Goal: Task Accomplishment & Management: Complete application form

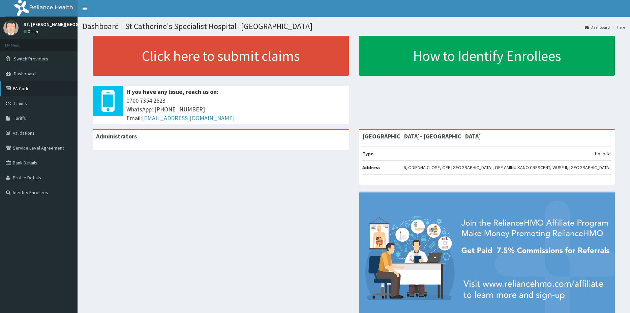
click at [26, 91] on link "PA Code" at bounding box center [39, 88] width 78 height 15
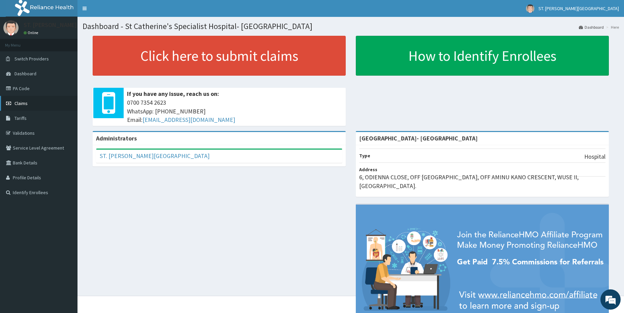
click at [23, 104] on span "Claims" at bounding box center [20, 103] width 13 height 6
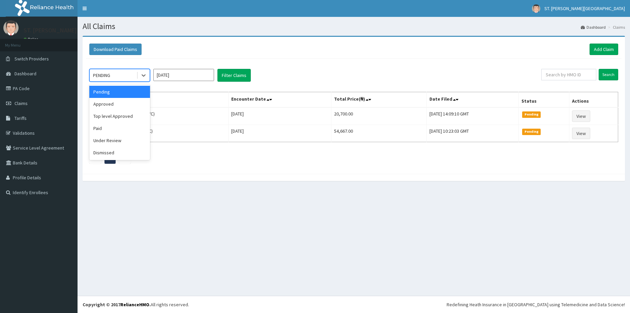
click at [128, 73] on div "PENDING" at bounding box center [113, 75] width 47 height 11
drag, startPoint x: 115, startPoint y: 101, endPoint x: 121, endPoint y: 101, distance: 5.7
click at [116, 101] on div "Approved" at bounding box center [119, 104] width 61 height 12
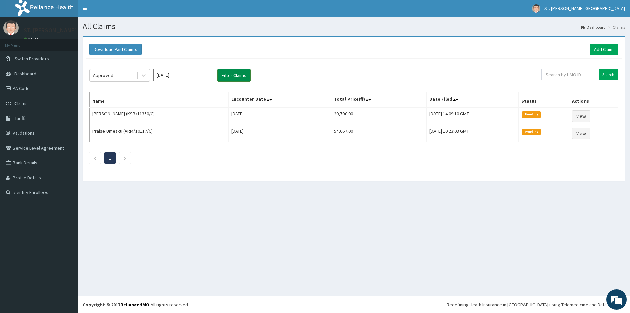
click at [235, 77] on button "Filter Claims" at bounding box center [233, 75] width 33 height 13
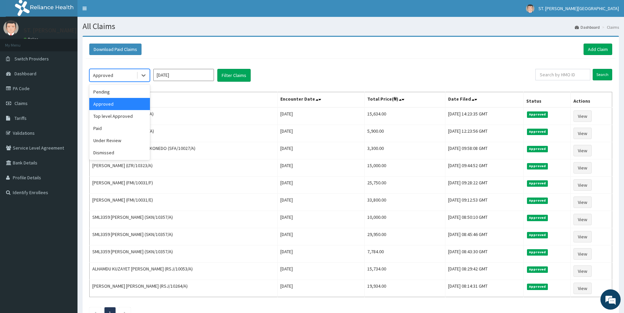
click at [125, 69] on div "Approved" at bounding box center [119, 75] width 61 height 13
click at [107, 92] on div "Pending" at bounding box center [119, 92] width 61 height 12
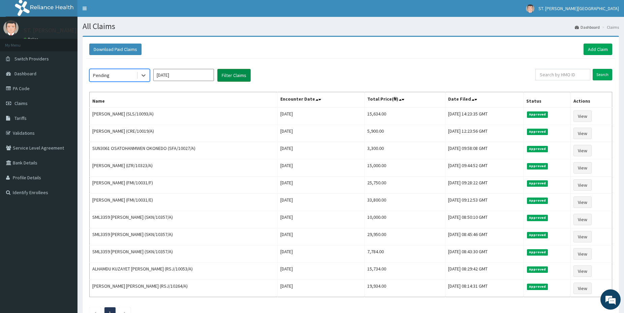
click at [231, 77] on button "Filter Claims" at bounding box center [233, 75] width 33 height 13
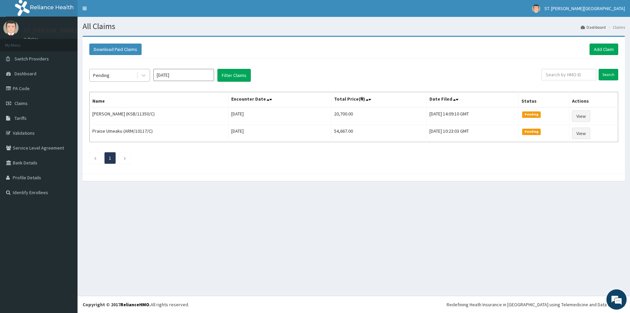
click at [111, 76] on div "Pending" at bounding box center [113, 75] width 47 height 11
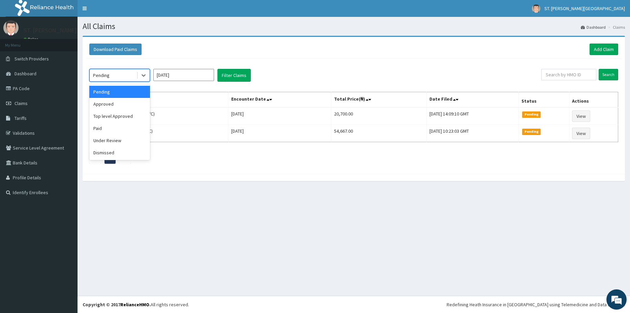
drag, startPoint x: 204, startPoint y: 96, endPoint x: 200, endPoint y: 88, distance: 8.3
click at [200, 89] on div "option Pending, selected. option Pending selected, 1 of 6. 6 results available.…" at bounding box center [354, 115] width 536 height 112
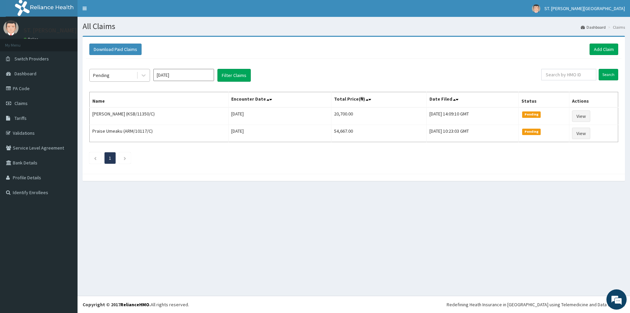
click at [123, 70] on div "Pending" at bounding box center [119, 75] width 61 height 13
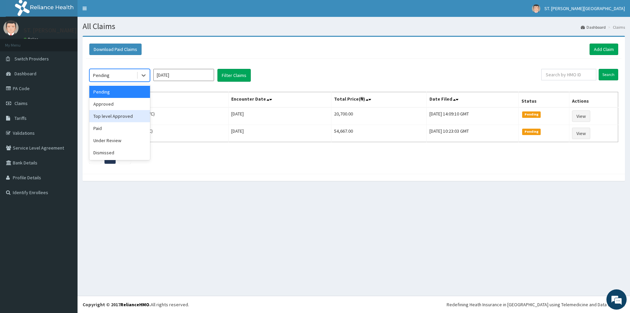
click at [111, 117] on div "Top level Approved" at bounding box center [119, 116] width 61 height 12
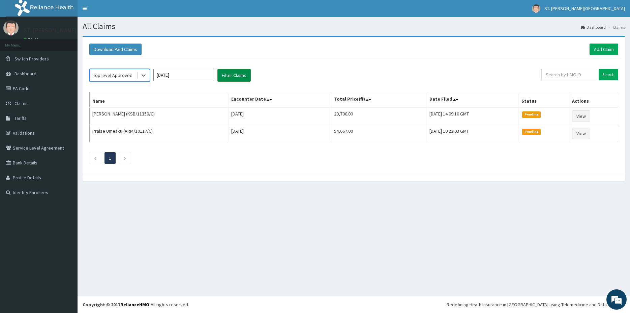
click at [235, 79] on button "Filter Claims" at bounding box center [233, 75] width 33 height 13
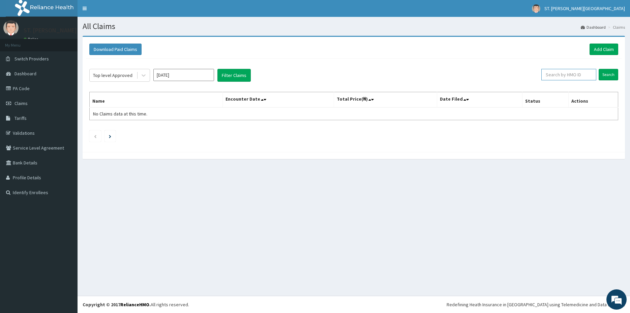
click at [567, 75] on input "text" at bounding box center [568, 74] width 55 height 11
paste input "SBL/10374/C"
type input "SBL/10374/C"
click at [610, 75] on input "Search" at bounding box center [609, 74] width 20 height 11
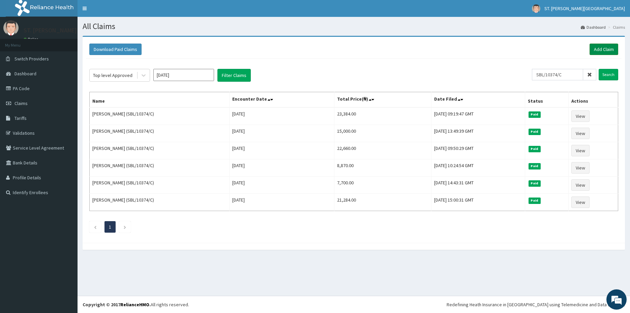
click at [602, 51] on link "Add Claim" at bounding box center [604, 48] width 29 height 11
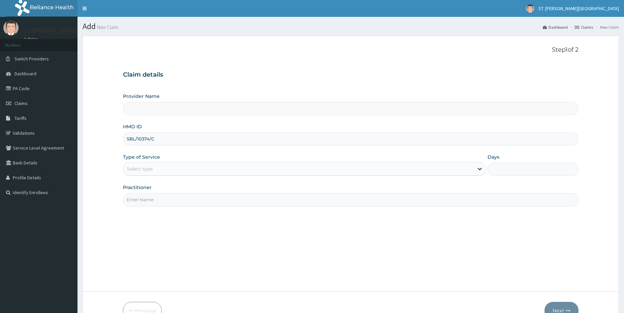
type input "SBL/10374/C"
click at [155, 162] on div "Type of Service Select type" at bounding box center [304, 164] width 363 height 22
click at [152, 171] on div "Select type" at bounding box center [140, 168] width 26 height 7
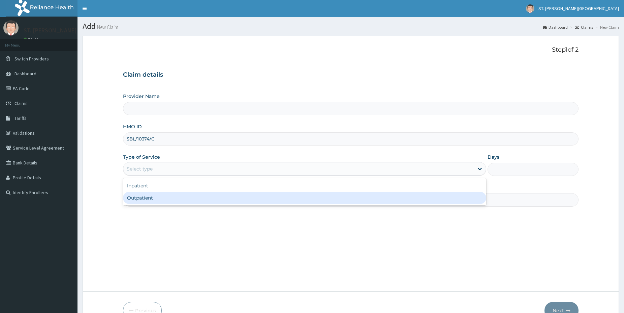
click at [149, 197] on div "Outpatient" at bounding box center [304, 198] width 363 height 12
type input "1"
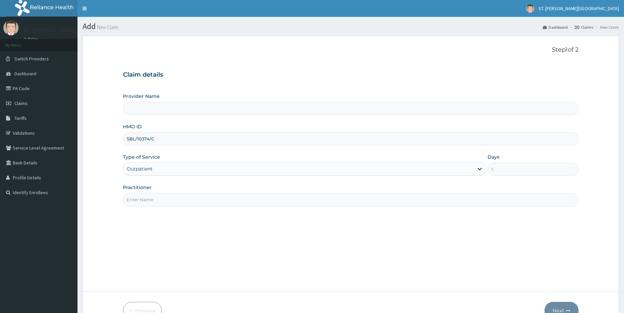
click at [150, 199] on input "Practitioner" at bounding box center [351, 199] width 456 height 13
type input "dr"
type input "St Catherine's Specialist Hospital- Abuja"
type input "dr.latifah"
click at [559, 309] on button "Next" at bounding box center [562, 310] width 34 height 18
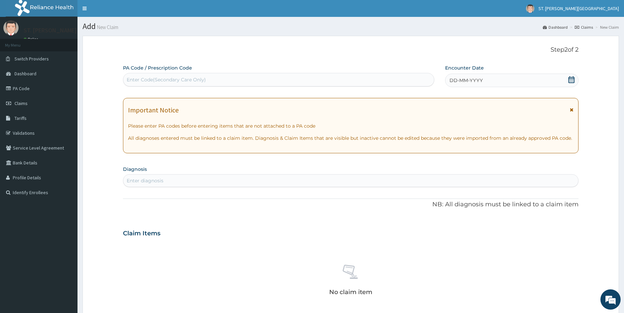
click at [177, 178] on div "Enter diagnosis" at bounding box center [350, 180] width 455 height 11
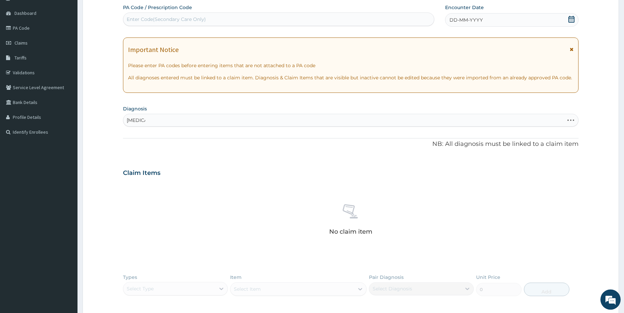
scroll to position [69, 0]
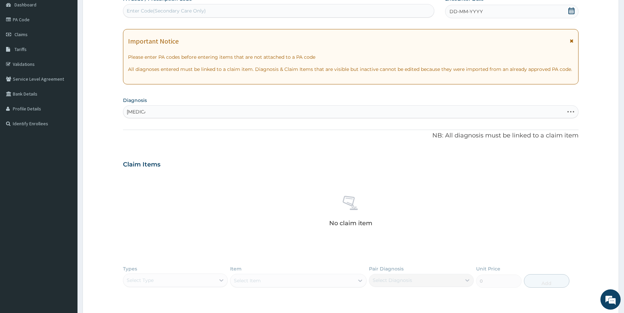
type input "malaria"
click at [181, 106] on div "Enter diagnosis" at bounding box center [351, 111] width 456 height 13
type input "malaria"
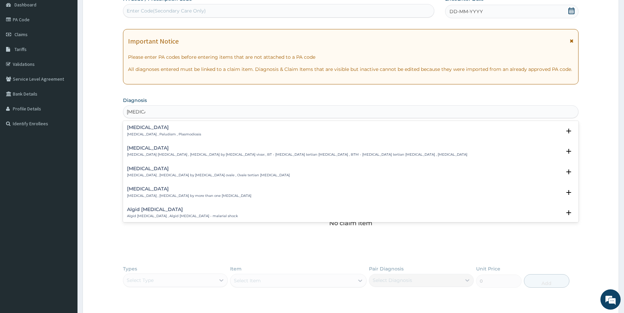
click at [160, 131] on div "Malaria Malaria , Paludism , Plasmodiosis" at bounding box center [164, 131] width 74 height 12
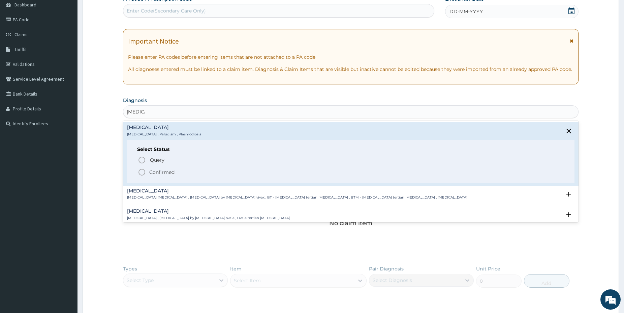
click at [143, 171] on icon "status option filled" at bounding box center [142, 172] width 8 height 8
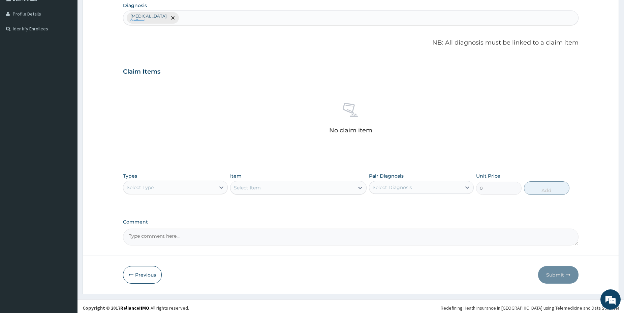
scroll to position [167, 0]
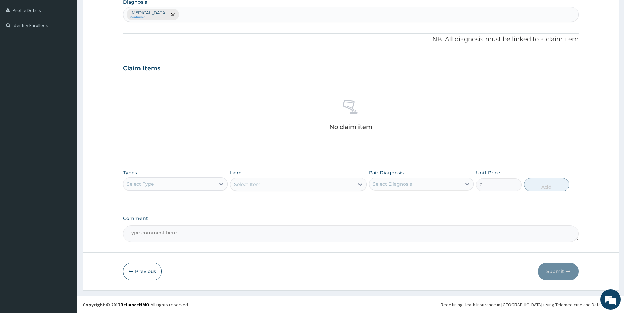
click at [203, 179] on div "Select Type" at bounding box center [169, 183] width 92 height 11
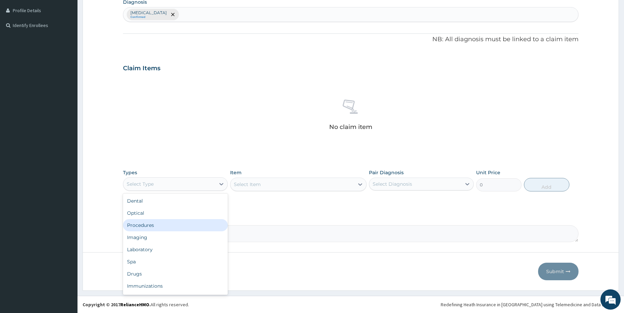
click at [151, 221] on div "Procedures" at bounding box center [175, 225] width 105 height 12
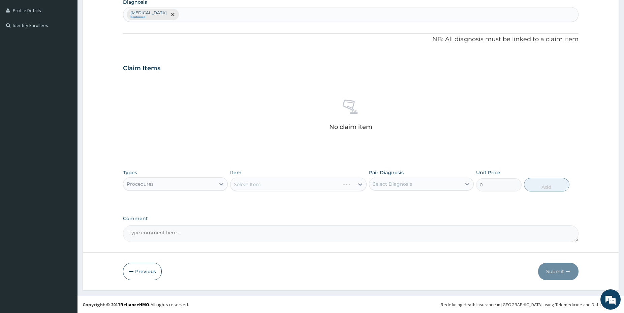
click at [249, 187] on div "Select Item" at bounding box center [298, 183] width 137 height 13
click at [297, 184] on div "Select Item" at bounding box center [298, 183] width 137 height 13
click at [341, 180] on div "Select Item" at bounding box center [293, 184] width 124 height 11
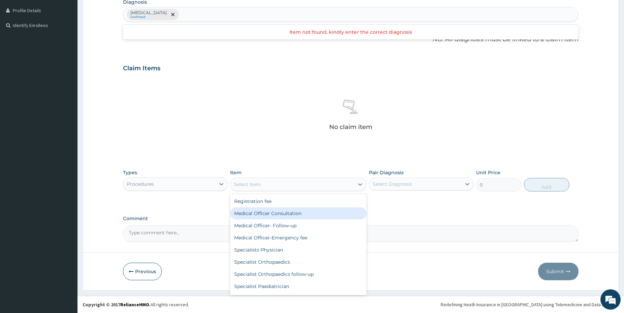
click at [312, 208] on div "Medical Officer Consultation" at bounding box center [298, 213] width 137 height 12
type input "5000"
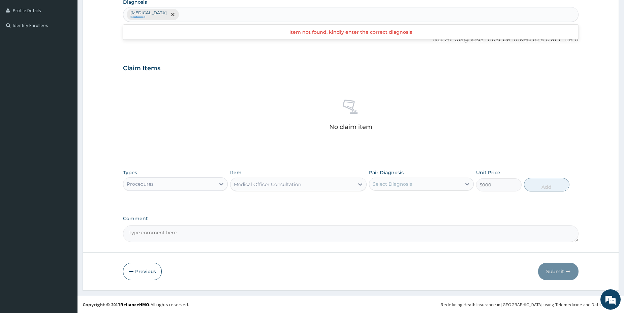
drag, startPoint x: 412, startPoint y: 184, endPoint x: 410, endPoint y: 188, distance: 4.4
click at [410, 184] on div "Select Diagnosis" at bounding box center [416, 183] width 92 height 11
drag, startPoint x: 409, startPoint y: 197, endPoint x: 418, endPoint y: 197, distance: 9.4
click at [409, 199] on div "Malaria" at bounding box center [421, 201] width 105 height 14
checkbox input "true"
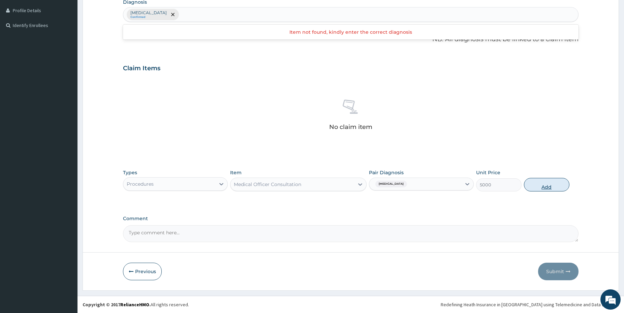
click at [534, 185] on button "Add" at bounding box center [547, 184] width 46 height 13
type input "0"
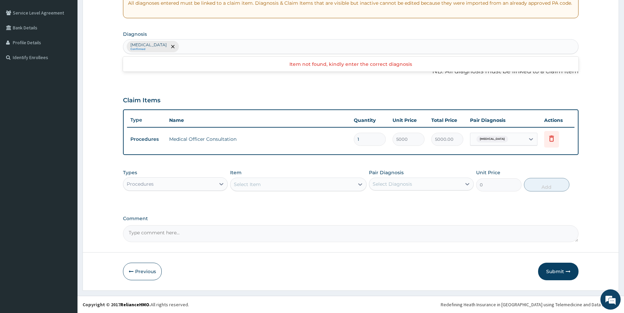
click at [181, 183] on div "Procedures" at bounding box center [169, 183] width 92 height 11
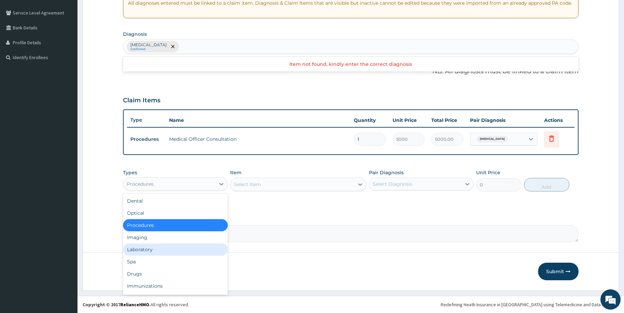
click at [160, 246] on div "Laboratory" at bounding box center [175, 249] width 105 height 12
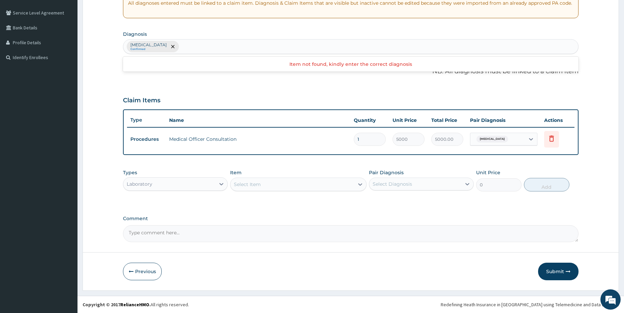
click at [187, 47] on div "Malaria Confirmed" at bounding box center [350, 46] width 455 height 14
type input "vomiti"
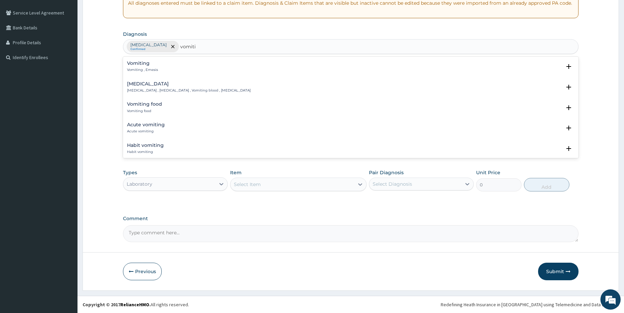
click at [150, 68] on p "Vomiting , Emesis" at bounding box center [142, 69] width 31 height 5
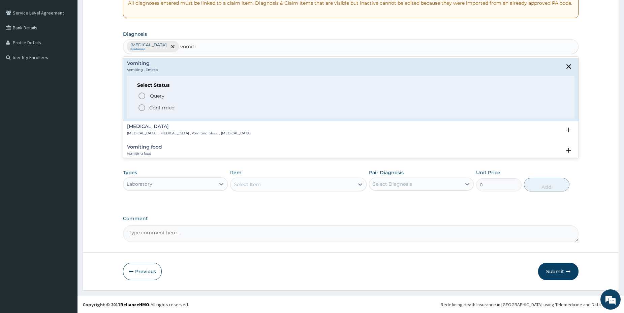
click at [144, 105] on icon "status option filled" at bounding box center [142, 108] width 8 height 8
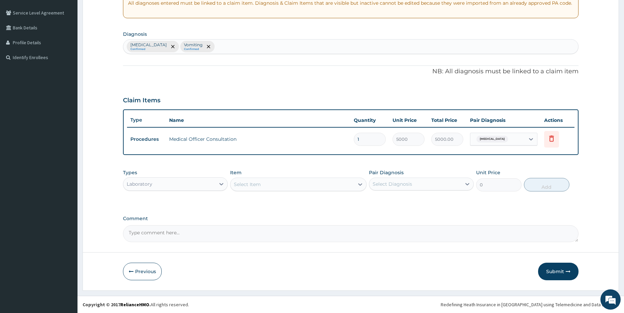
click at [499, 140] on div "Malaria" at bounding box center [498, 138] width 55 height 11
click at [492, 168] on label "Vomiting" at bounding box center [492, 169] width 23 height 7
checkbox input "true"
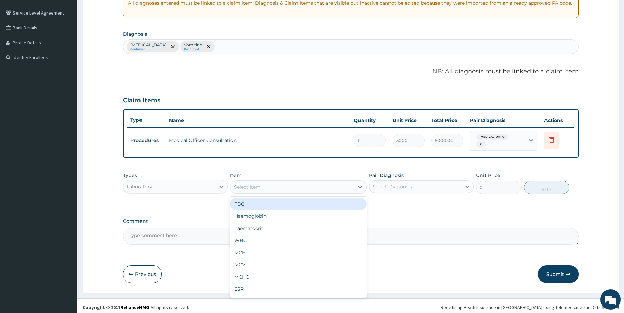
click at [328, 183] on div "Select Item" at bounding box center [293, 186] width 124 height 11
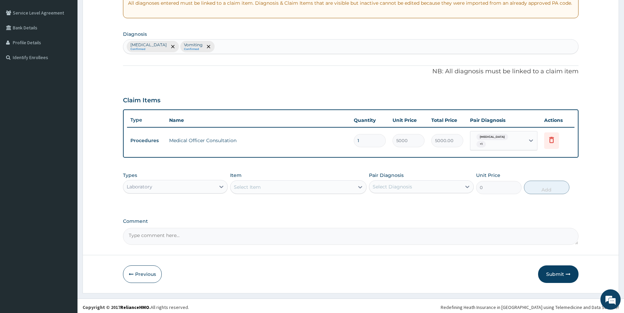
drag, startPoint x: 257, startPoint y: 182, endPoint x: 256, endPoint y: 187, distance: 5.3
click at [256, 185] on div "Select Item" at bounding box center [247, 186] width 27 height 7
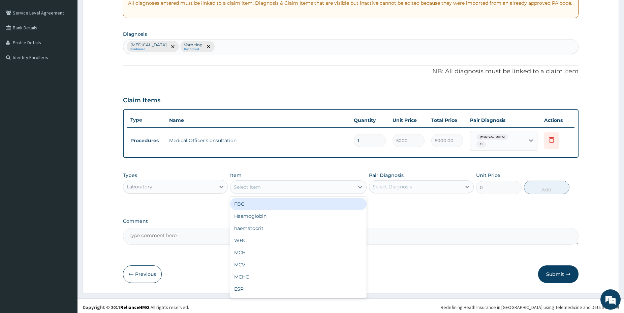
drag, startPoint x: 249, startPoint y: 202, endPoint x: 304, endPoint y: 203, distance: 55.0
click at [248, 203] on div "FBC" at bounding box center [298, 204] width 137 height 12
type input "5000"
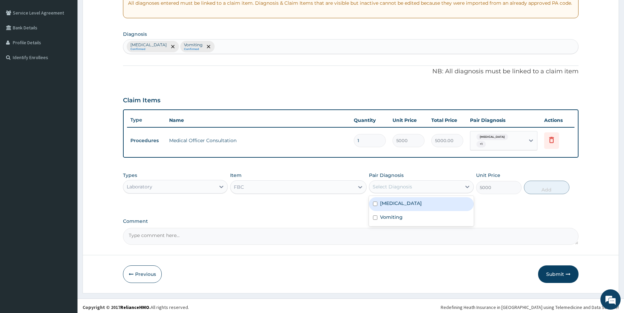
drag, startPoint x: 404, startPoint y: 183, endPoint x: 397, endPoint y: 200, distance: 17.9
click at [404, 185] on div "Select Diagnosis" at bounding box center [392, 186] width 39 height 7
click at [389, 211] on div "Malaria Vomiting" at bounding box center [421, 211] width 105 height 30
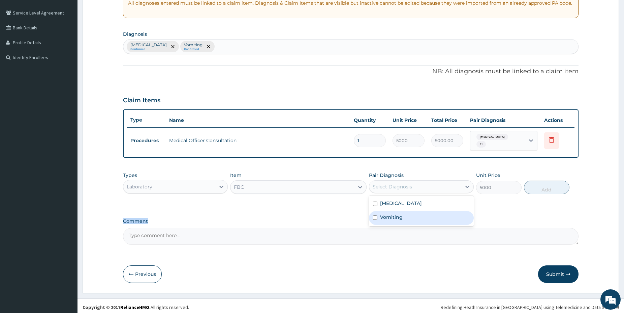
drag, startPoint x: 385, startPoint y: 224, endPoint x: 383, endPoint y: 216, distance: 8.3
click at [383, 220] on div "Comment" at bounding box center [351, 231] width 456 height 26
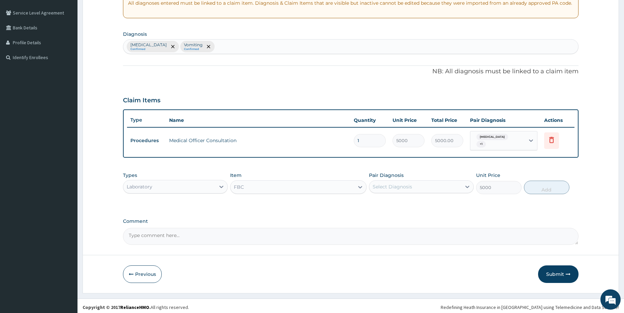
click at [383, 218] on label "Comment" at bounding box center [351, 221] width 456 height 6
click at [383, 228] on textarea "Comment" at bounding box center [351, 236] width 456 height 17
click at [386, 184] on div "Select Diagnosis" at bounding box center [392, 186] width 39 height 7
drag, startPoint x: 379, startPoint y: 203, endPoint x: 379, endPoint y: 208, distance: 5.4
click at [379, 203] on div "Malaria" at bounding box center [421, 204] width 105 height 14
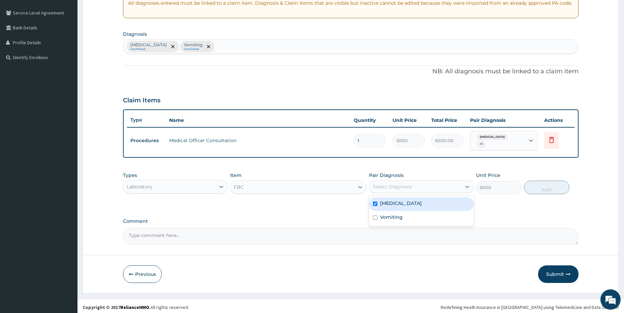
checkbox input "true"
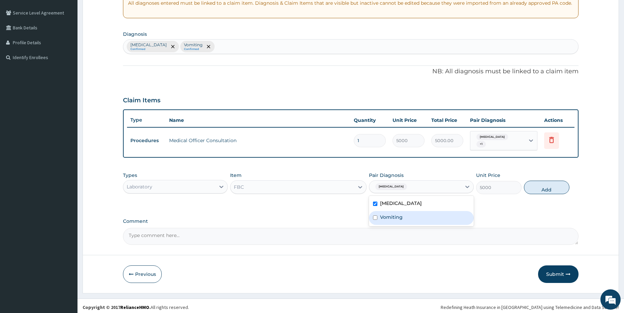
click at [384, 211] on div "Vomiting" at bounding box center [421, 218] width 105 height 14
checkbox input "true"
click at [528, 180] on button "Add" at bounding box center [547, 186] width 46 height 13
type input "0"
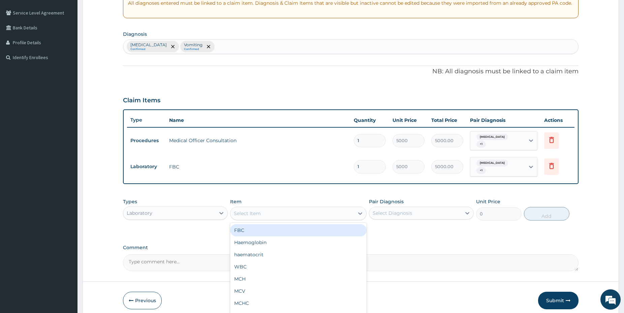
click at [281, 209] on div "Select Item" at bounding box center [293, 213] width 124 height 11
type input "mal"
drag, startPoint x: 345, startPoint y: 224, endPoint x: 356, endPoint y: 219, distance: 12.4
click at [345, 224] on div "Malaria Parasite" at bounding box center [298, 230] width 137 height 12
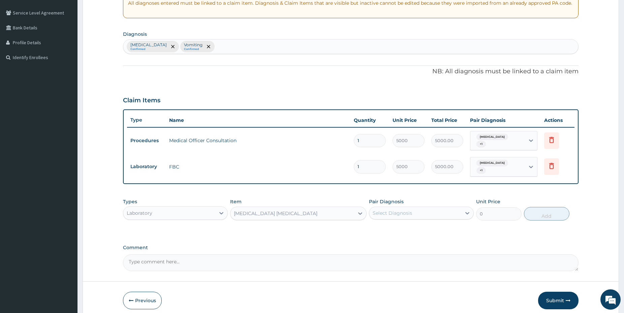
type input "1500"
click at [410, 210] on div "Select Diagnosis" at bounding box center [416, 212] width 92 height 11
drag, startPoint x: 408, startPoint y: 216, endPoint x: 406, endPoint y: 222, distance: 5.8
click at [407, 222] on div "Malaria Vomiting" at bounding box center [421, 237] width 105 height 30
click at [406, 223] on div "Malaria" at bounding box center [421, 230] width 105 height 14
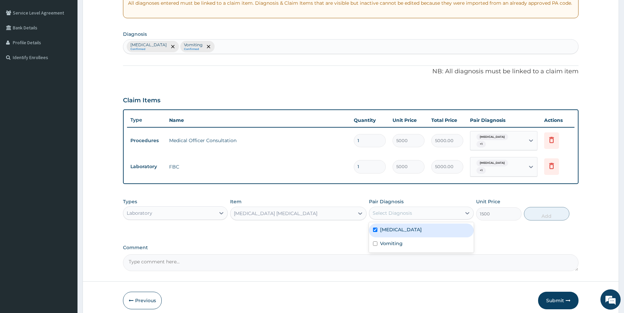
checkbox input "true"
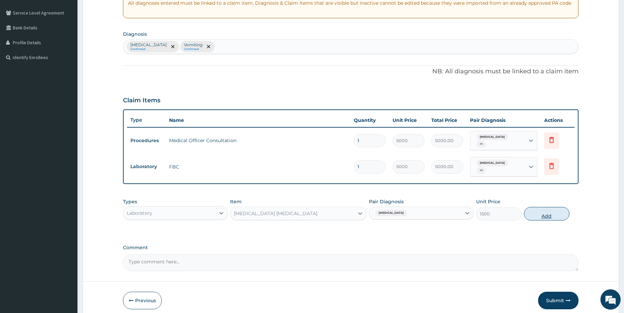
click at [540, 207] on button "Add" at bounding box center [547, 213] width 46 height 13
type input "0"
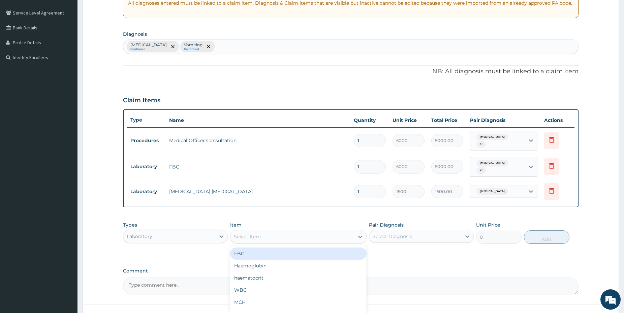
click at [325, 231] on div "Select Item" at bounding box center [293, 236] width 124 height 11
type input "rand"
click at [344, 247] on div "Random blood glucose" at bounding box center [298, 253] width 137 height 12
type input "1500"
click at [396, 233] on div "Select Diagnosis" at bounding box center [392, 236] width 39 height 7
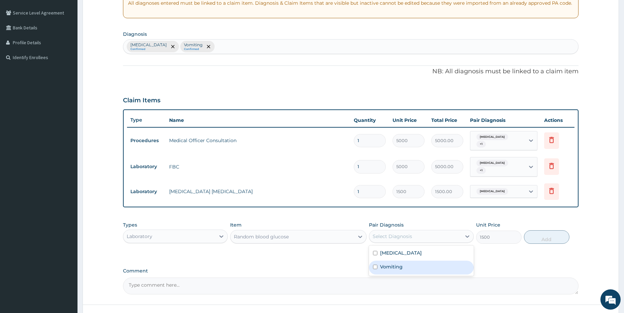
click at [408, 260] on div "Vomiting" at bounding box center [421, 267] width 105 height 14
checkbox input "true"
click at [545, 230] on button "Add" at bounding box center [547, 236] width 46 height 13
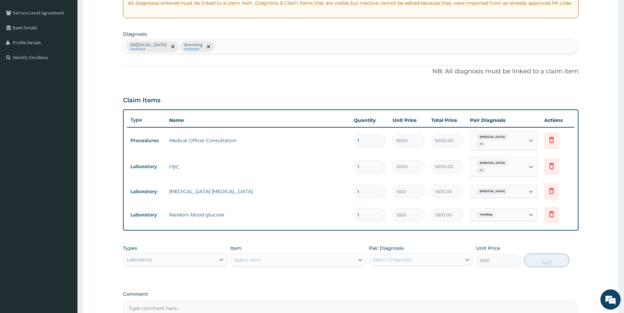
type input "0"
click at [209, 47] on div "Malaria Confirmed Vomiting Confirmed" at bounding box center [350, 46] width 455 height 14
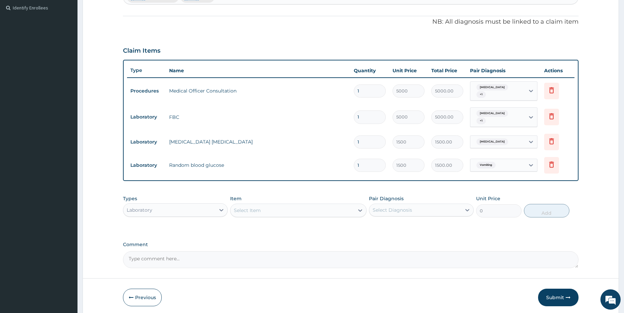
scroll to position [186, 0]
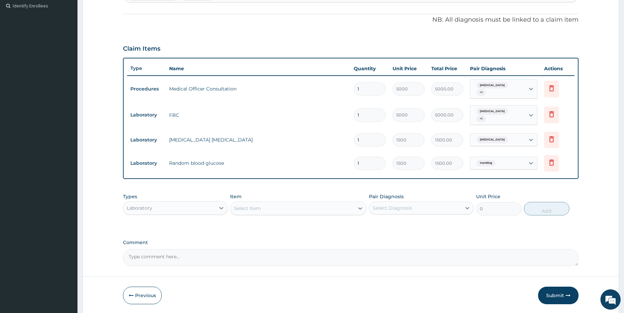
type input "hypogl"
click at [163, 202] on div "Laboratory" at bounding box center [169, 207] width 92 height 11
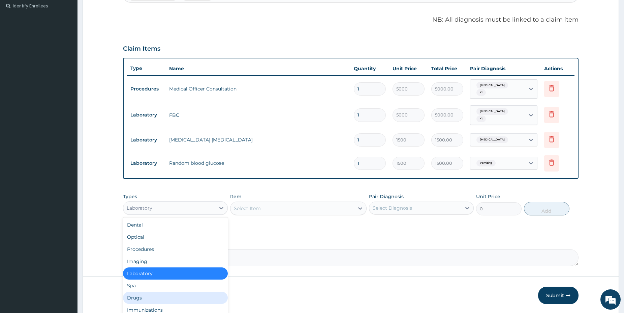
click at [146, 291] on div "Drugs" at bounding box center [175, 297] width 105 height 12
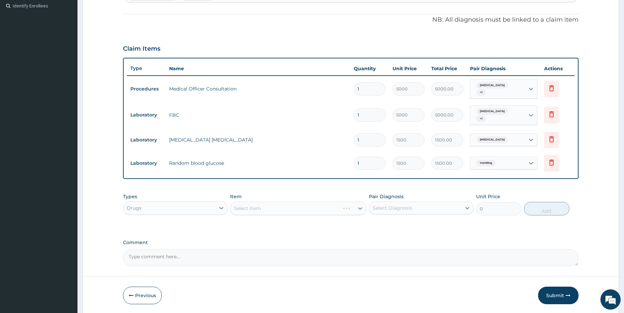
scroll to position [136, 0]
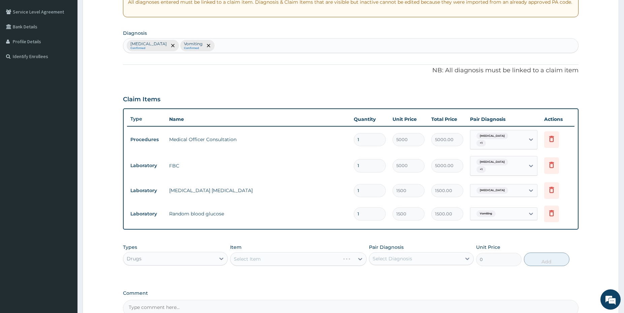
drag, startPoint x: 216, startPoint y: 42, endPoint x: 210, endPoint y: 50, distance: 10.3
click at [215, 43] on div "Malaria Confirmed Vomiting Confirmed" at bounding box center [350, 45] width 455 height 14
type input "hypoglyce"
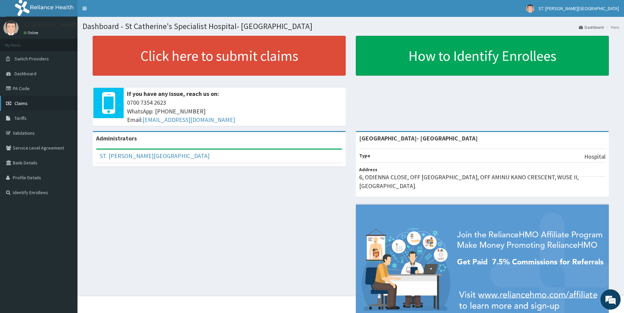
click at [28, 105] on span "Claims" at bounding box center [20, 103] width 13 height 6
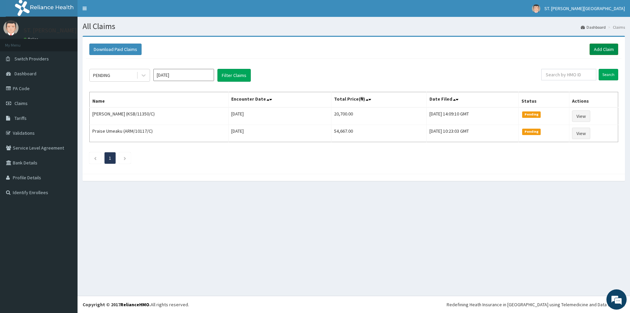
click at [610, 53] on link "Add Claim" at bounding box center [604, 48] width 29 height 11
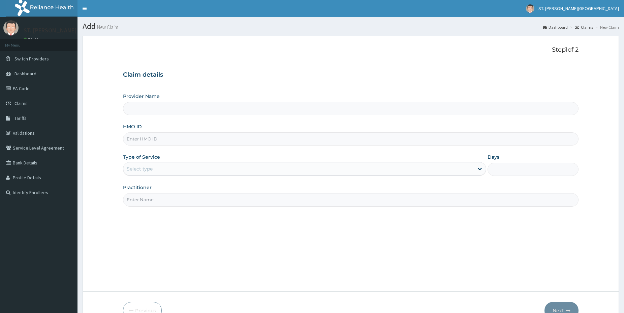
type input "[GEOGRAPHIC_DATA]- [GEOGRAPHIC_DATA]"
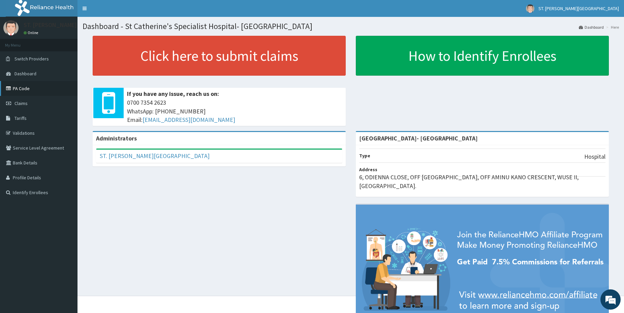
click at [37, 88] on link "PA Code" at bounding box center [39, 88] width 78 height 15
click at [34, 101] on link "Claims" at bounding box center [39, 103] width 78 height 15
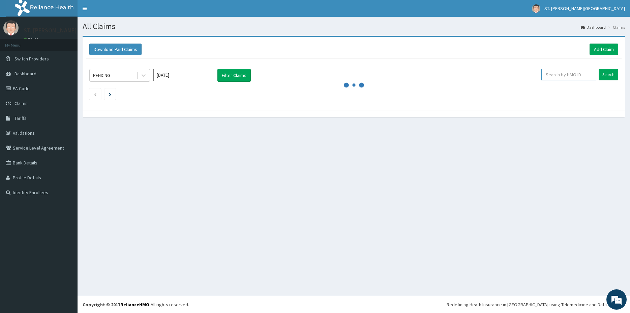
click at [565, 76] on input "text" at bounding box center [568, 74] width 55 height 11
paste input "TBD/10045/A"
type input "TBD/10045/A"
click at [609, 75] on input "Search" at bounding box center [609, 74] width 20 height 11
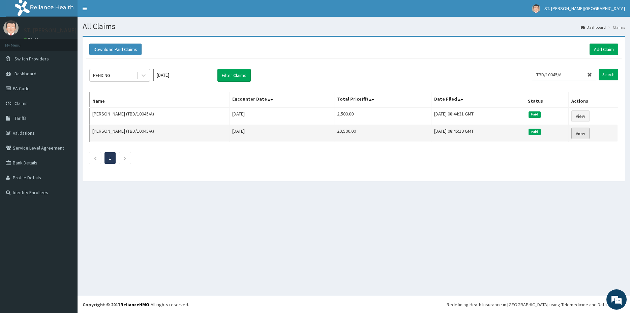
click at [581, 133] on link "View" at bounding box center [581, 132] width 18 height 11
